Goal: Check status: Check status

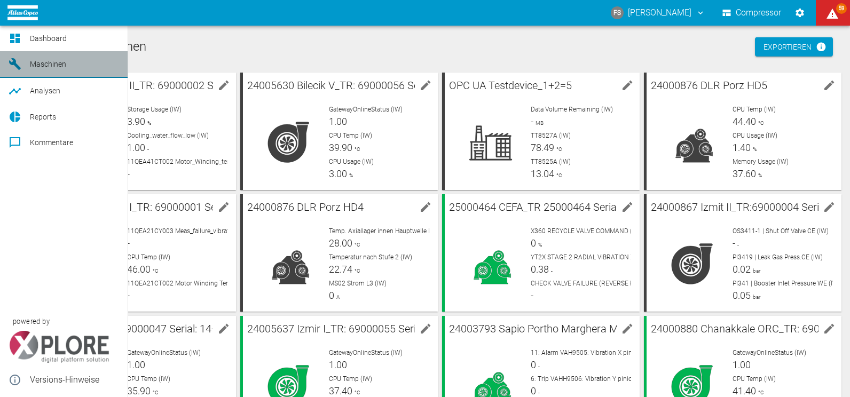
click at [32, 60] on span "Maschinen" at bounding box center [48, 64] width 36 height 9
click at [37, 39] on span "Dashboard" at bounding box center [48, 38] width 37 height 9
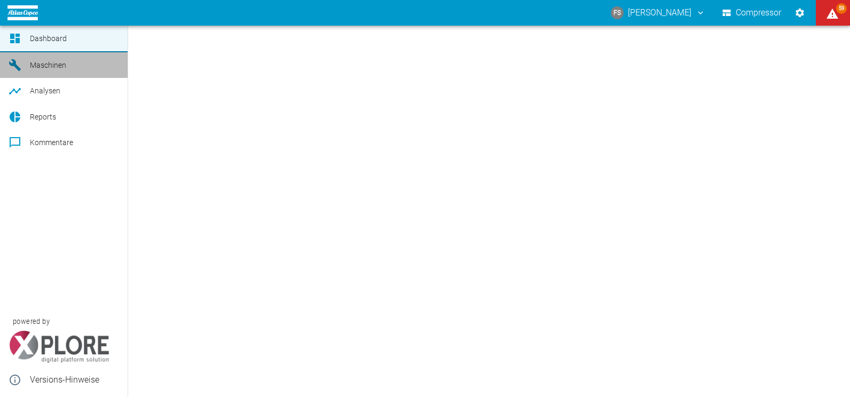
click at [35, 64] on span "Maschinen" at bounding box center [48, 65] width 36 height 9
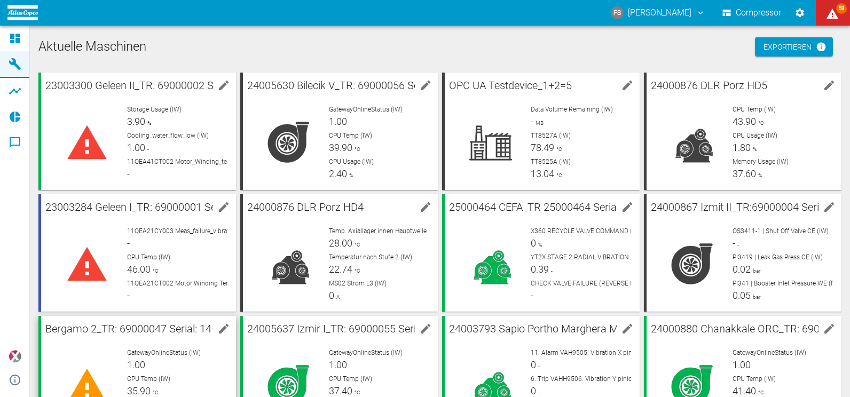
click at [185, 347] on div "GatewayOnlineStatus (IW) 1.00 CPU Temp (IW) 35.90 °C CPU Usage (IW) 2.50 %" at bounding box center [173, 382] width 109 height 85
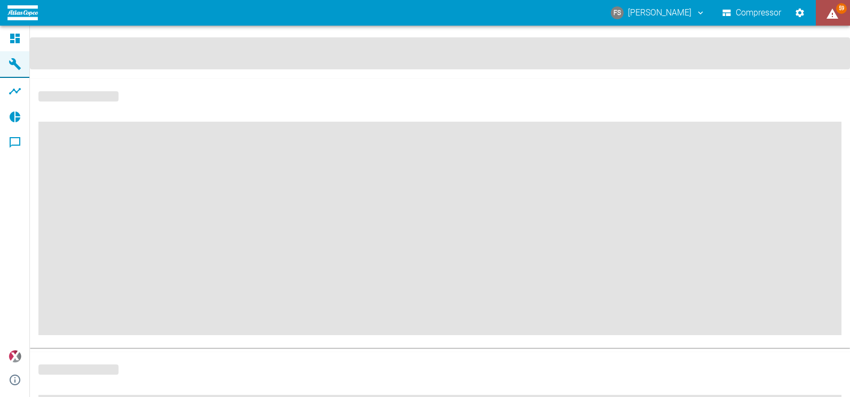
click at [831, 11] on icon "displayAlerts" at bounding box center [832, 13] width 13 height 13
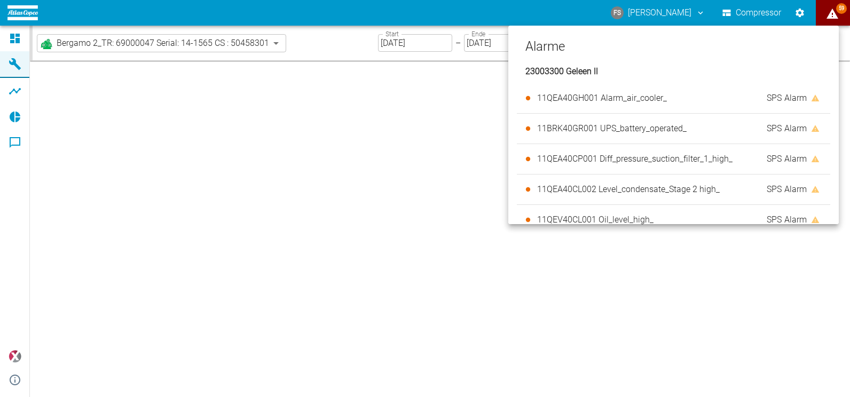
type input "2min"
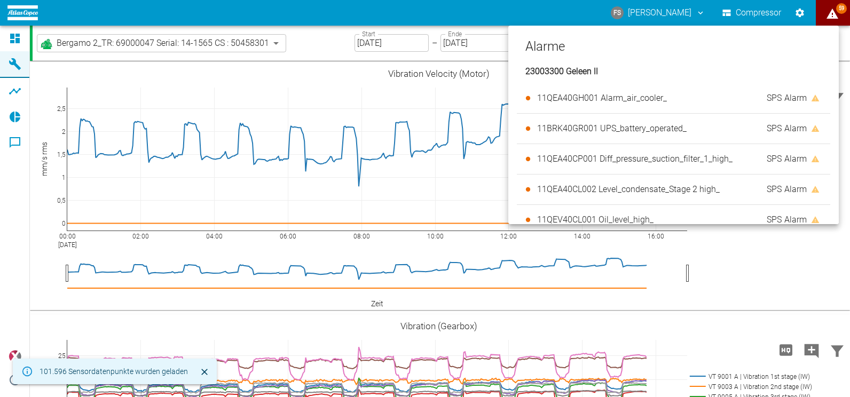
click at [335, 164] on div at bounding box center [425, 198] width 850 height 397
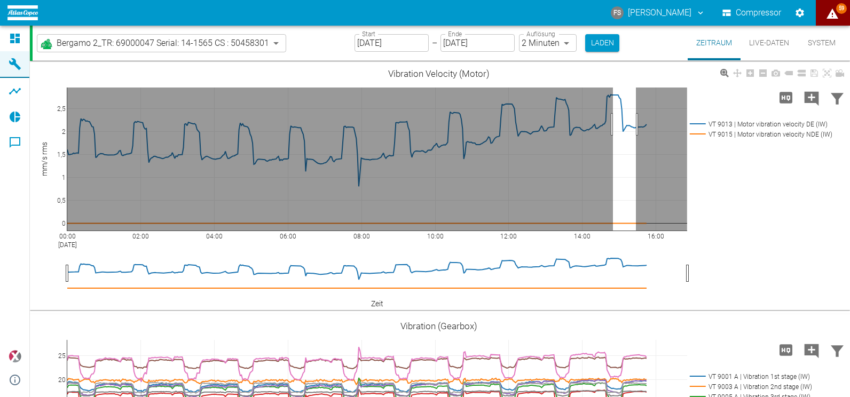
drag, startPoint x: 613, startPoint y: 124, endPoint x: 623, endPoint y: 120, distance: 11.0
